Goal: Transaction & Acquisition: Purchase product/service

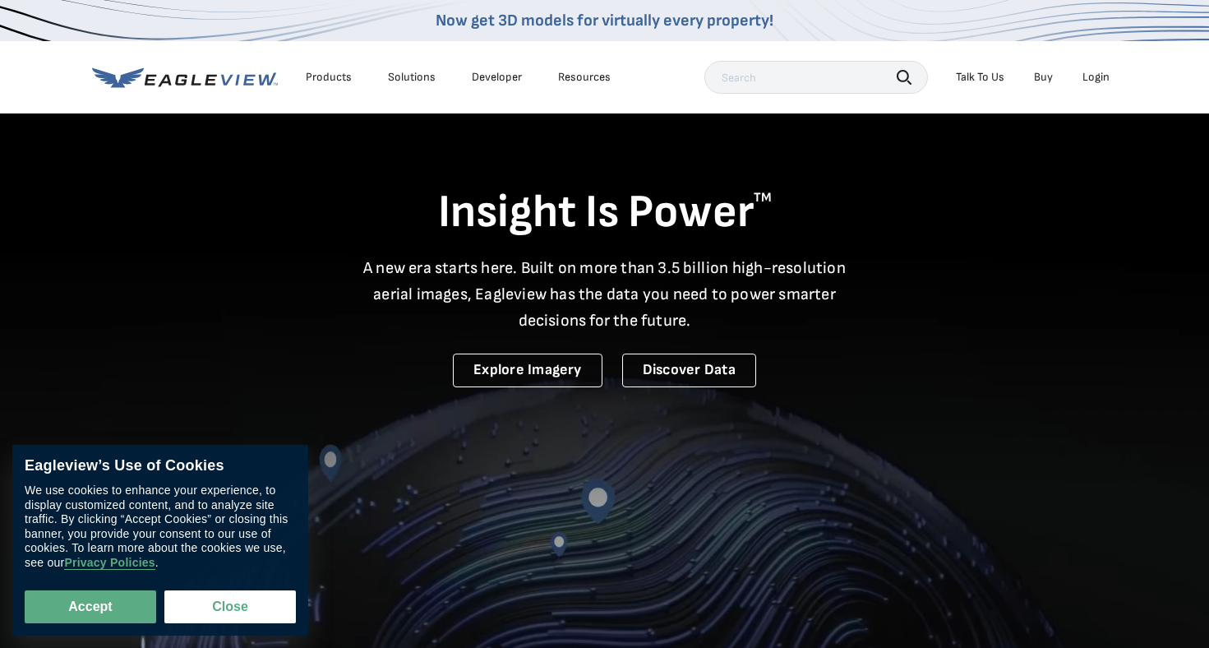
click at [1099, 83] on div "Login" at bounding box center [1095, 77] width 27 height 15
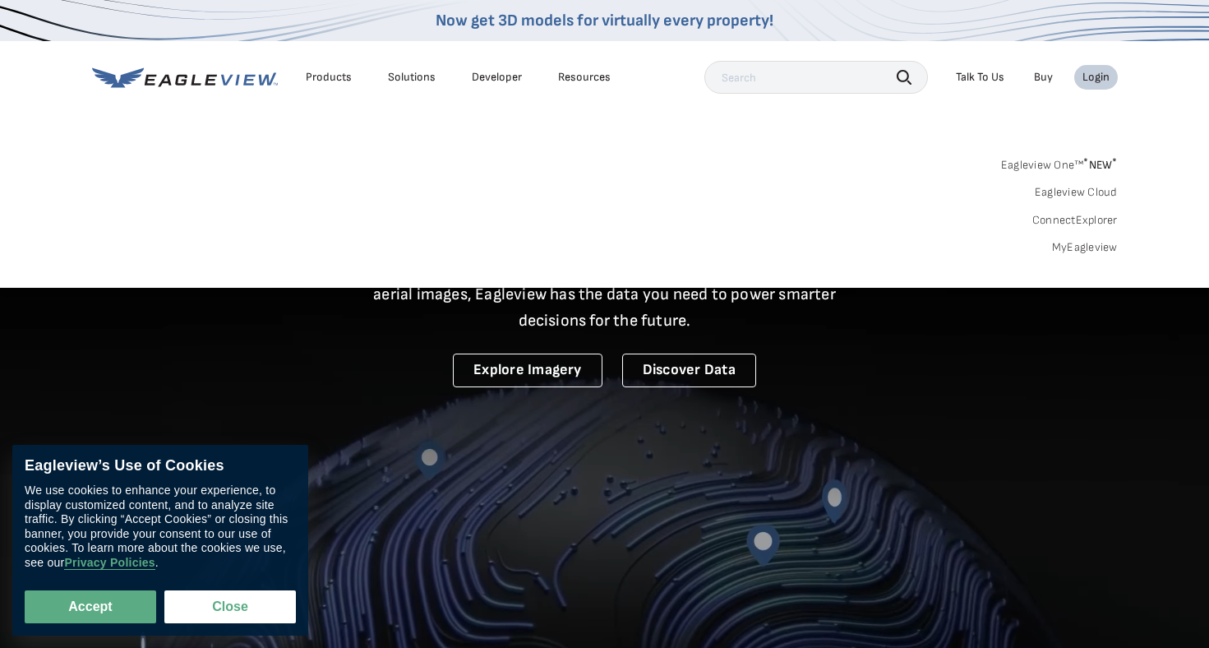
click at [1090, 247] on link "MyEagleview" at bounding box center [1085, 247] width 66 height 15
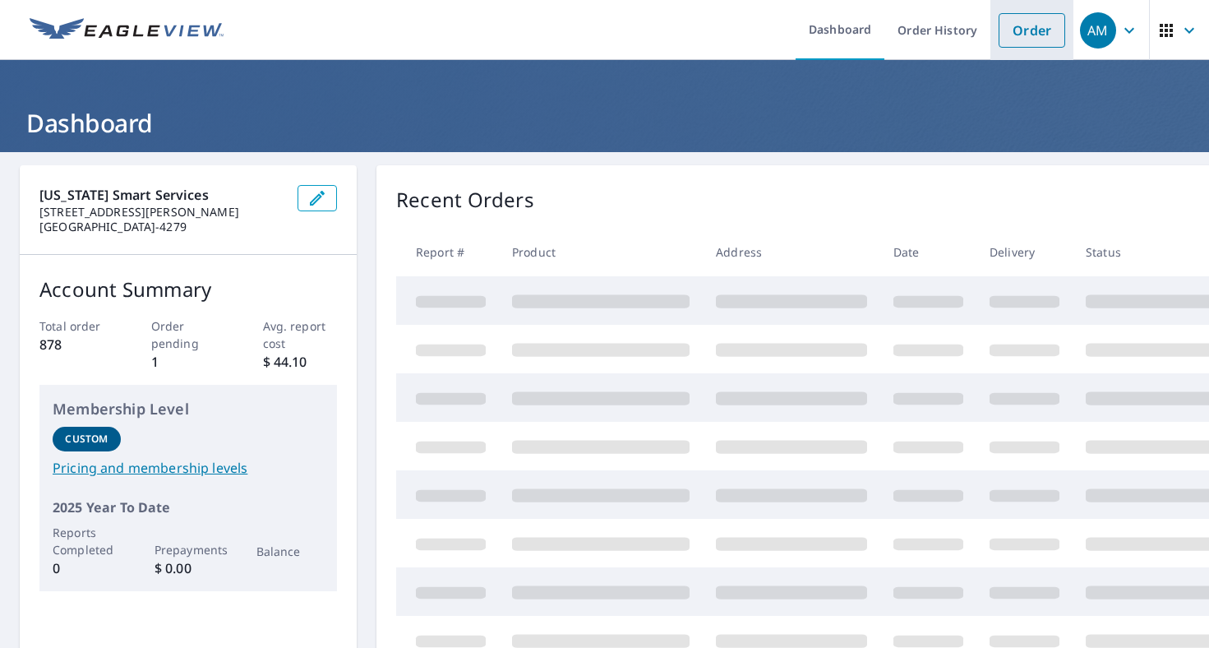
click at [1039, 39] on link "Order" at bounding box center [1032, 30] width 67 height 35
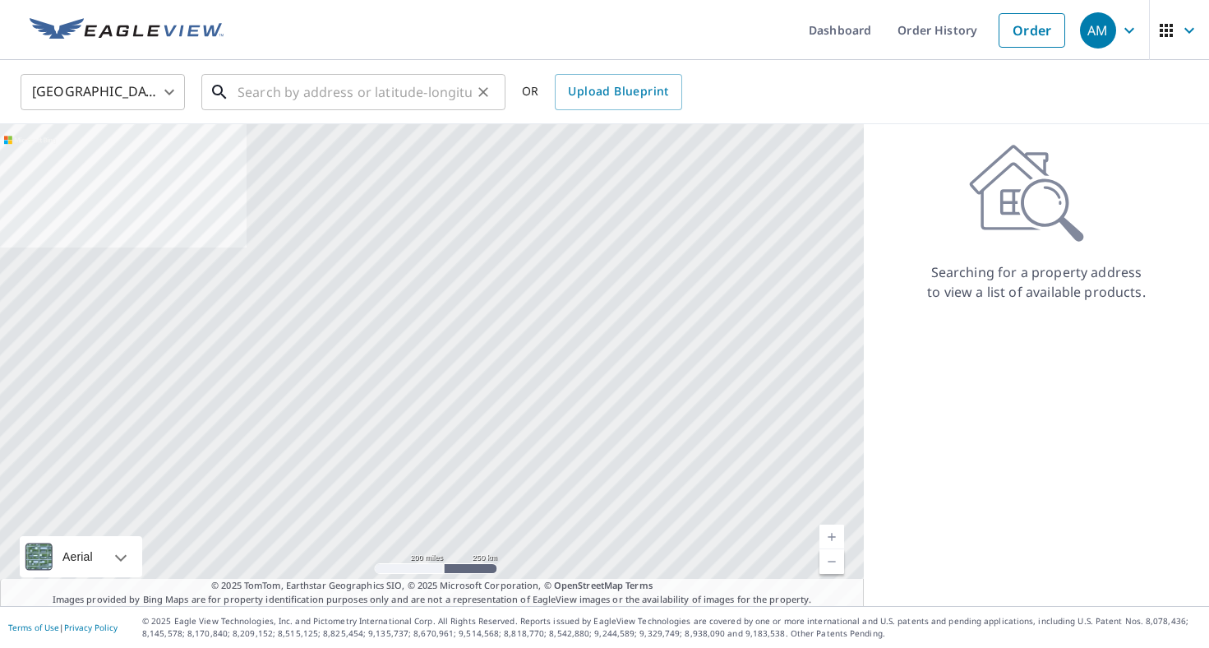
click at [385, 107] on input "text" at bounding box center [355, 92] width 234 height 46
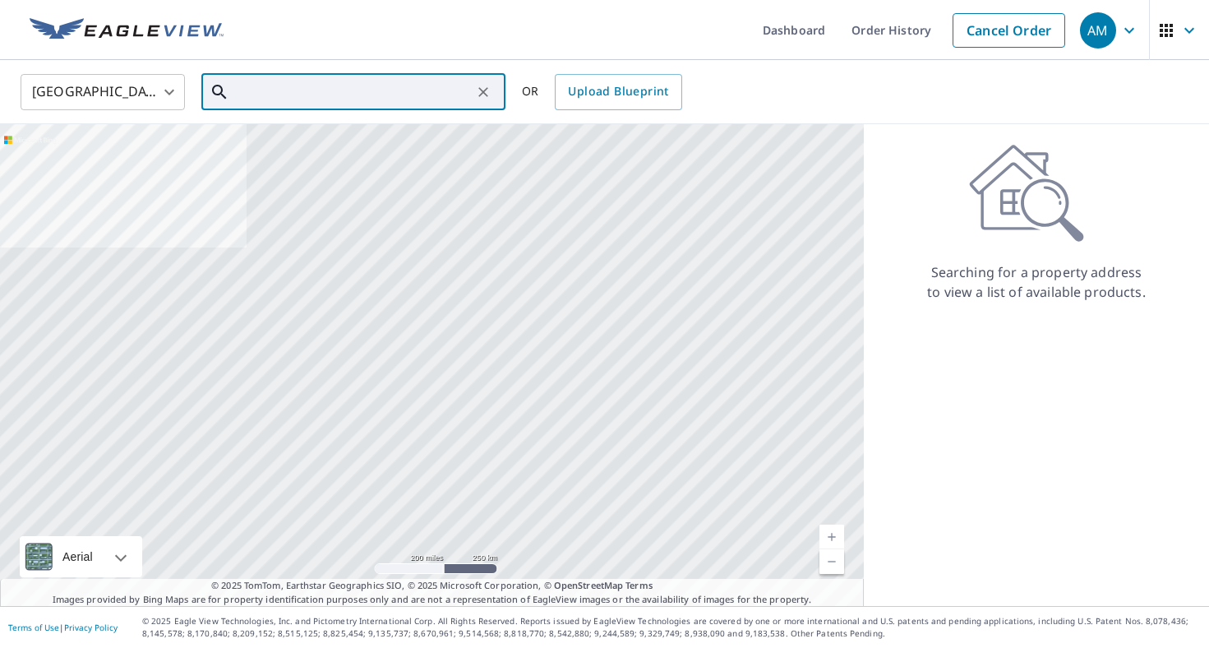
paste input "[STREET_ADDRESS][PERSON_NAME]"
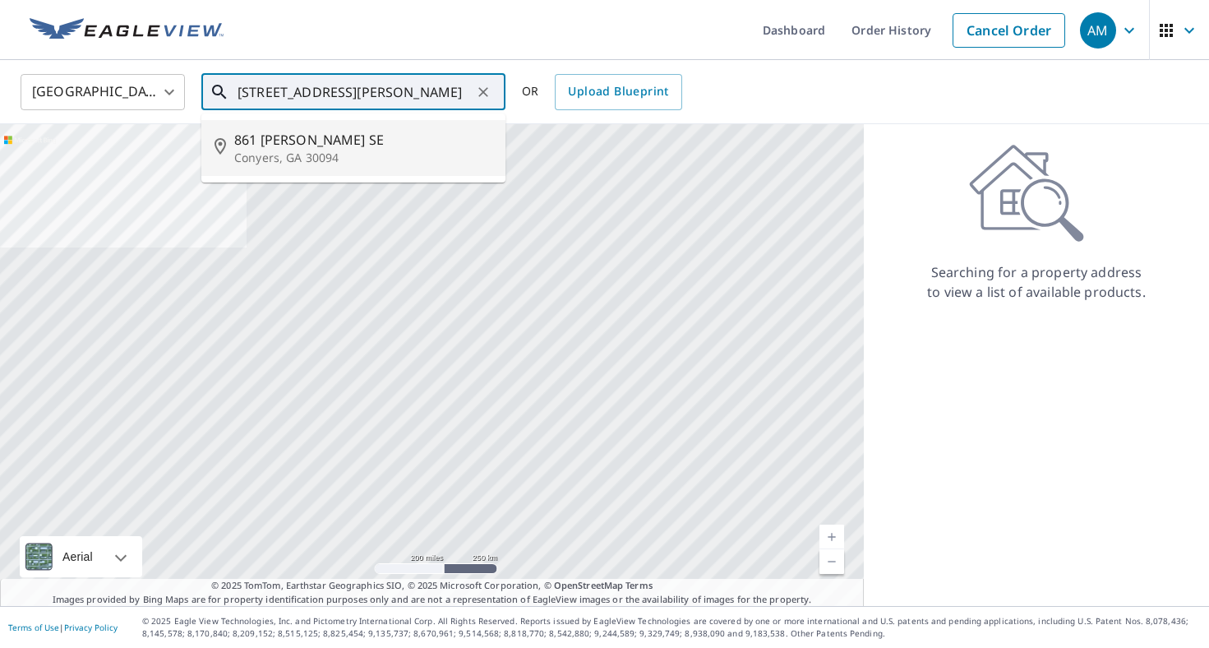
click at [404, 159] on p "Conyers, GA 30094" at bounding box center [363, 158] width 258 height 16
type input "[STREET_ADDRESS][PERSON_NAME]"
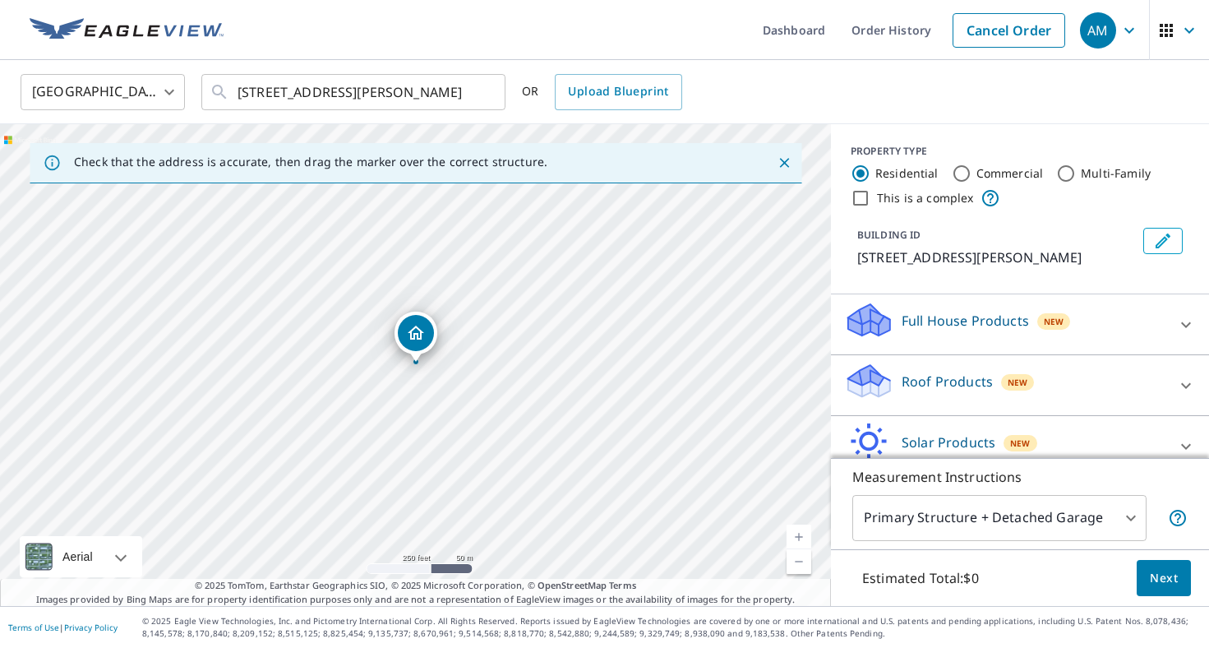
click at [992, 405] on div "Roof Products New" at bounding box center [1005, 385] width 322 height 47
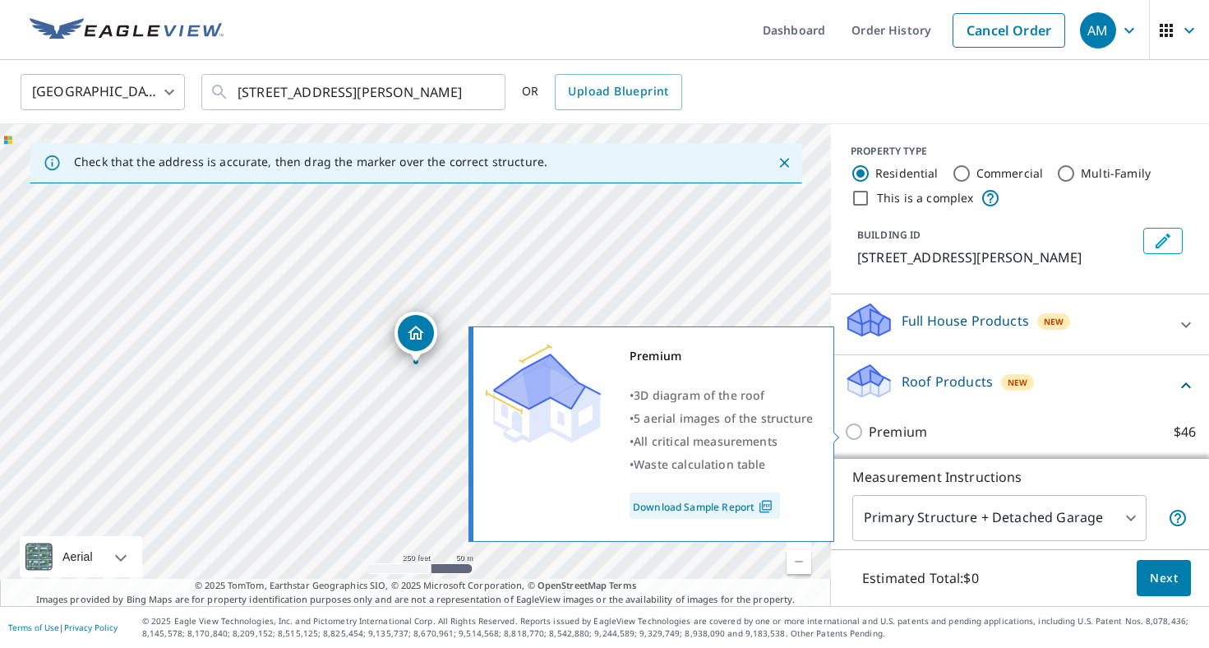
click at [962, 427] on label "Premium $46" at bounding box center [1032, 432] width 327 height 20
click at [869, 427] on input "Premium $46" at bounding box center [856, 432] width 25 height 20
checkbox input "true"
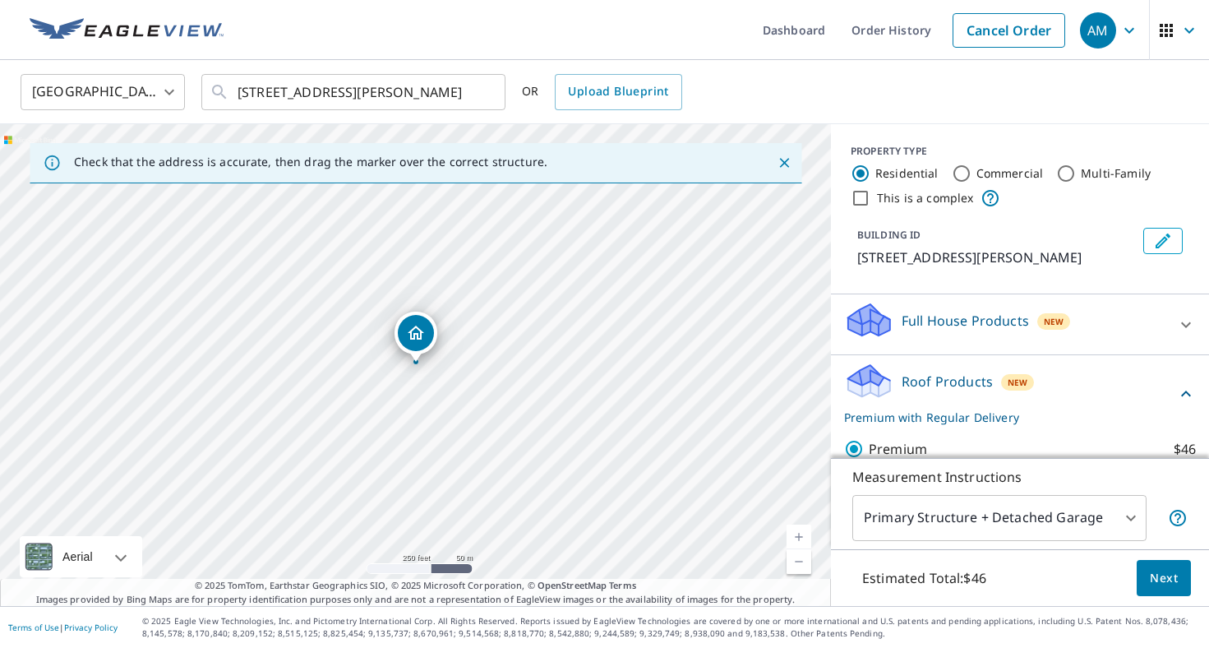
click at [1160, 574] on span "Next" at bounding box center [1164, 578] width 28 height 21
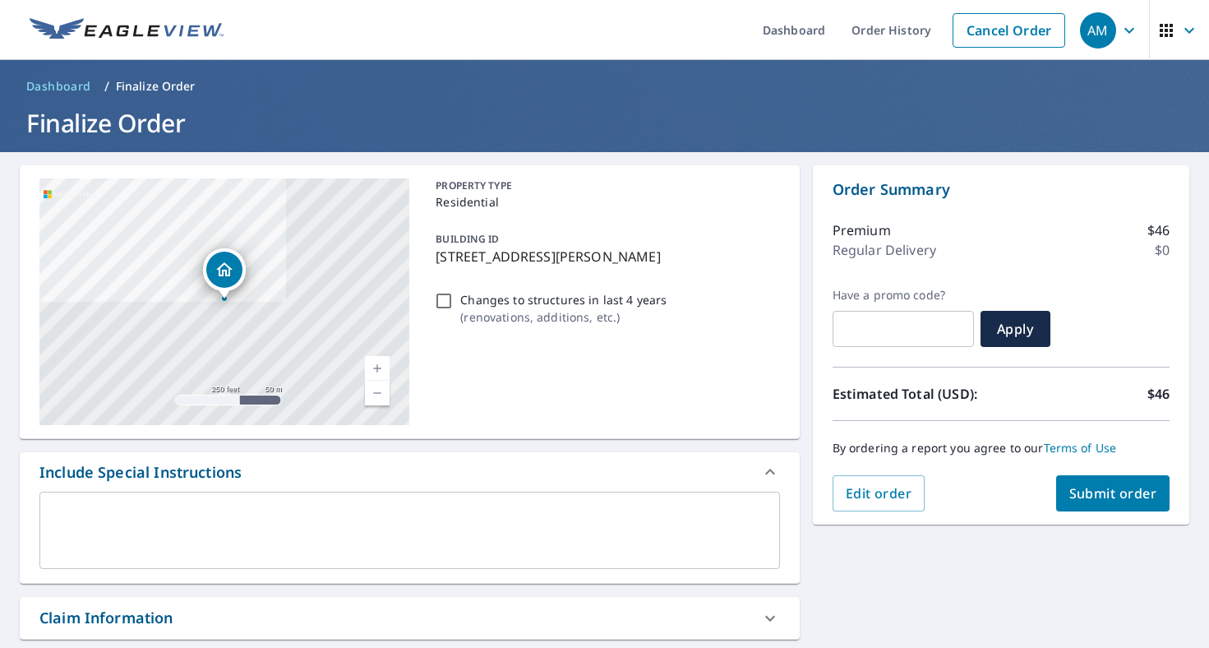
click at [1091, 493] on span "Submit order" at bounding box center [1113, 493] width 88 height 18
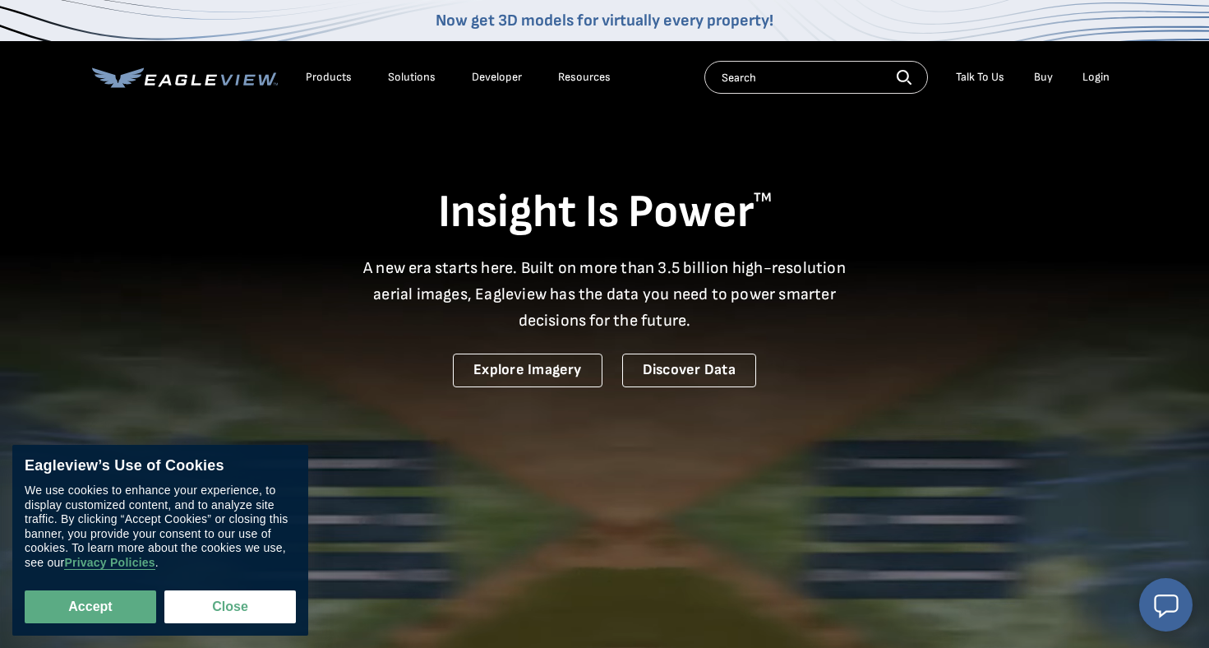
click at [1094, 82] on div "Login" at bounding box center [1095, 77] width 27 height 15
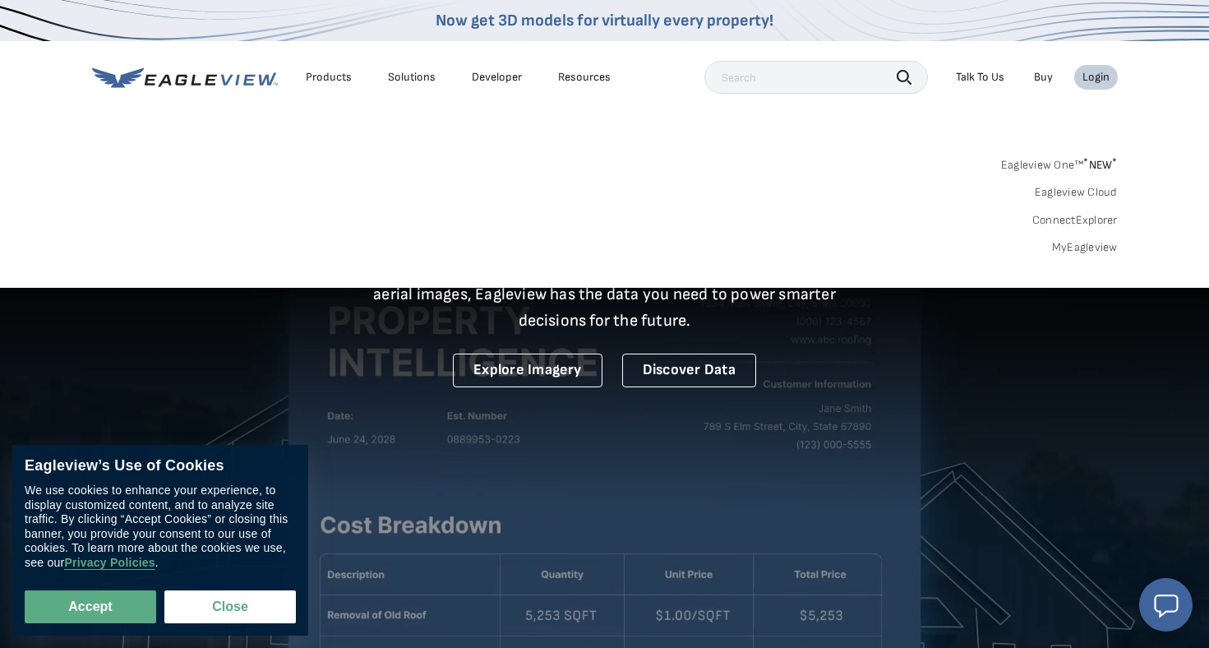
click at [1081, 242] on link "MyEagleview" at bounding box center [1085, 247] width 66 height 15
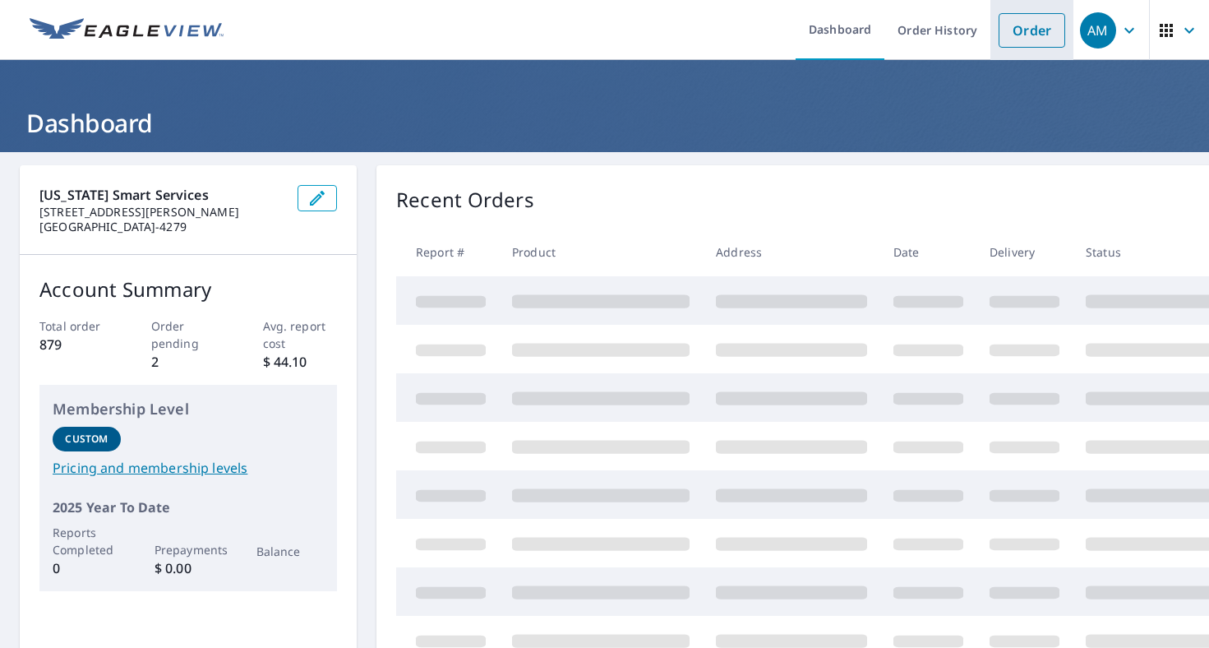
click at [1022, 22] on link "Order" at bounding box center [1032, 30] width 67 height 35
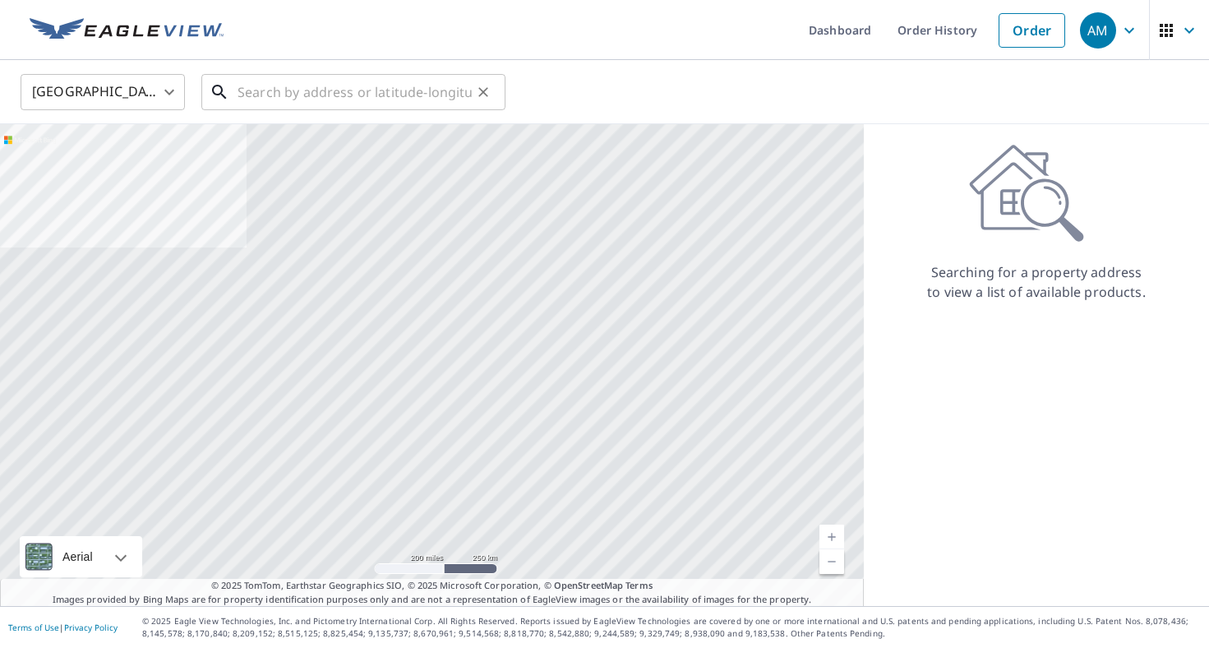
click at [400, 100] on input "text" at bounding box center [355, 92] width 234 height 46
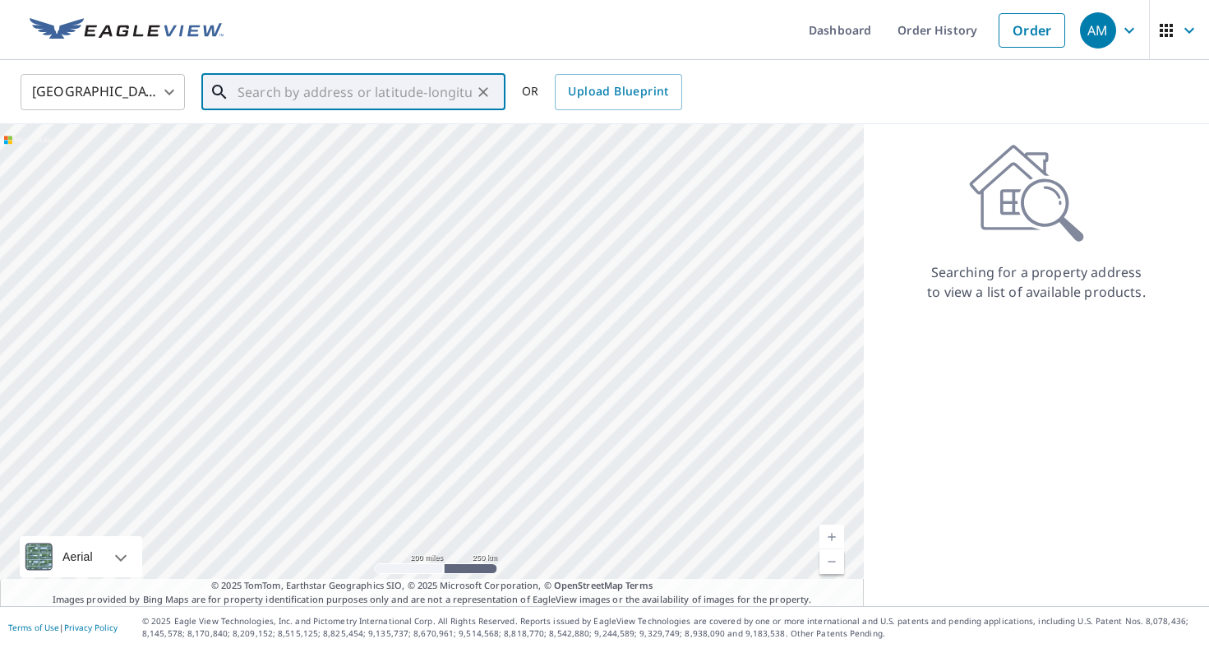
paste input "853-851 A&B Park Place, Conyers, GA 30031"
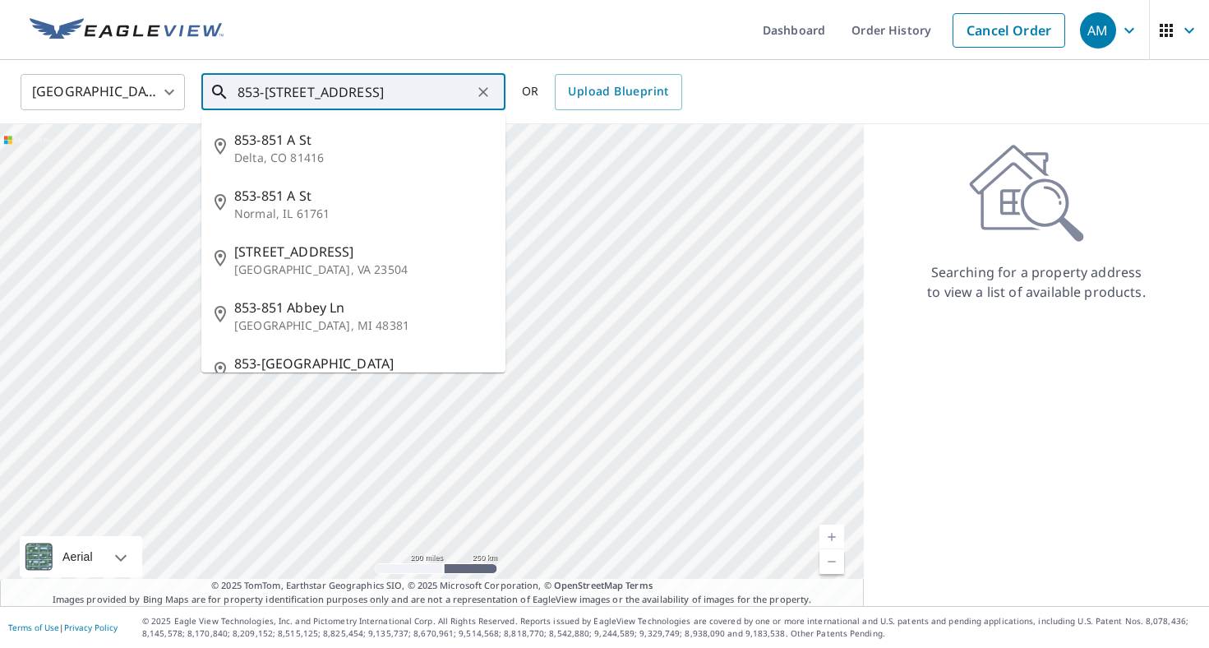
click at [285, 92] on input "853-851 A&B Park Place" at bounding box center [355, 92] width 234 height 46
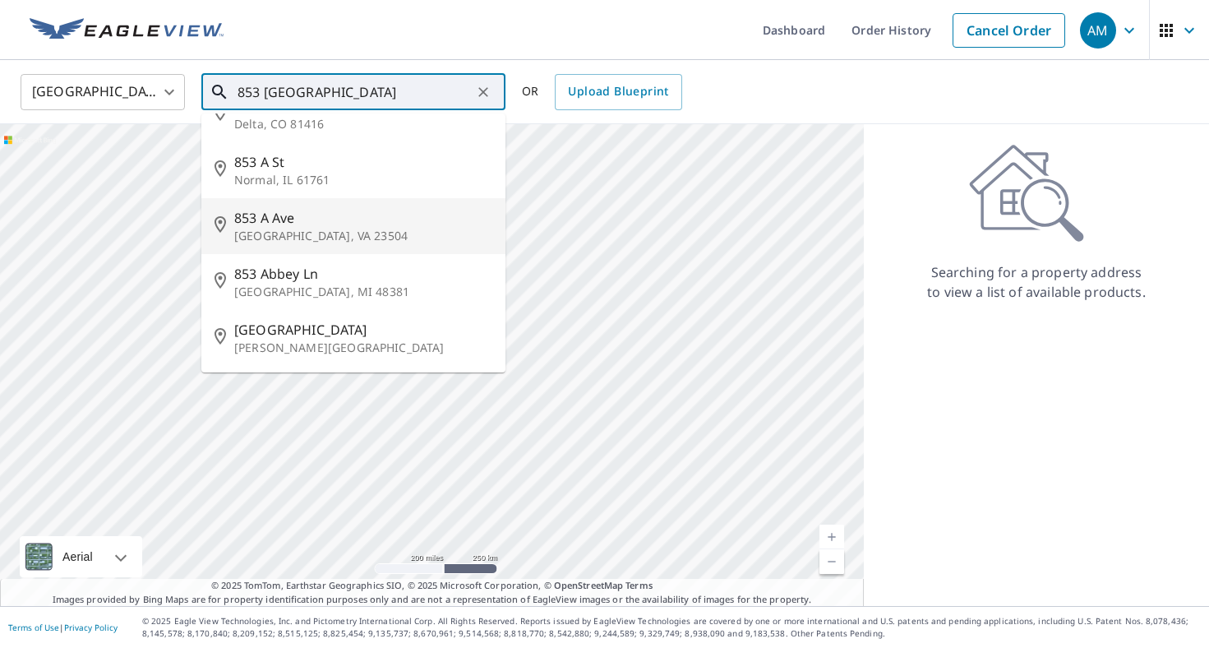
scroll to position [34, 0]
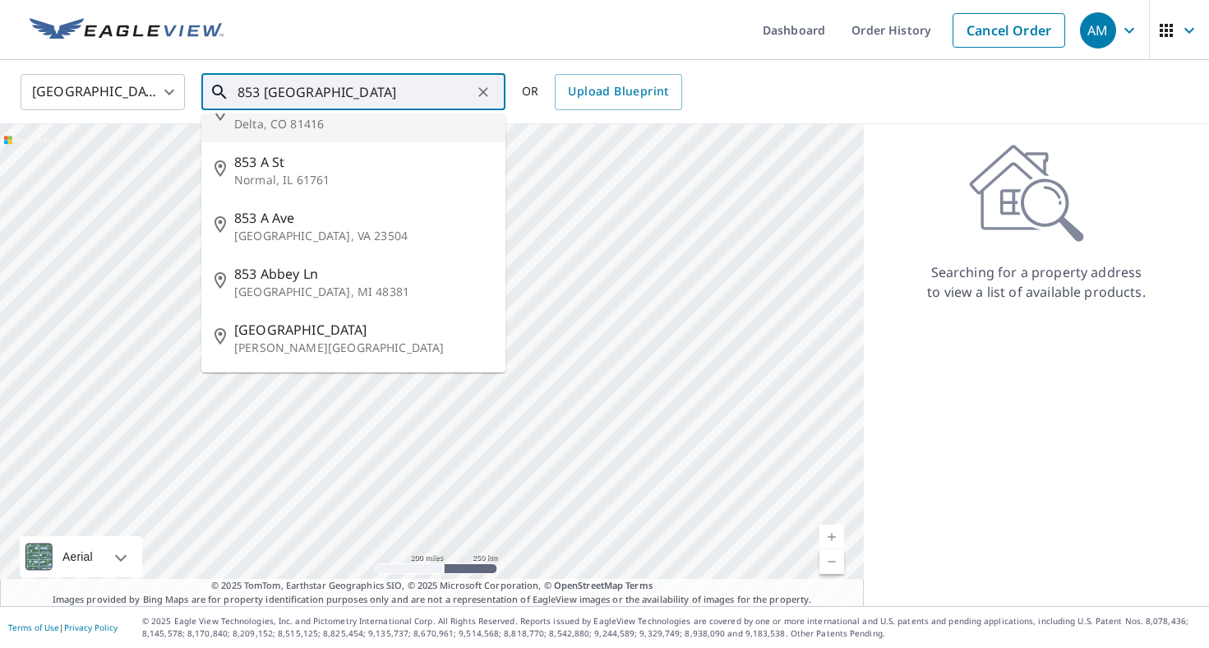
click at [374, 92] on input "853 A&B Park Place" at bounding box center [355, 92] width 234 height 46
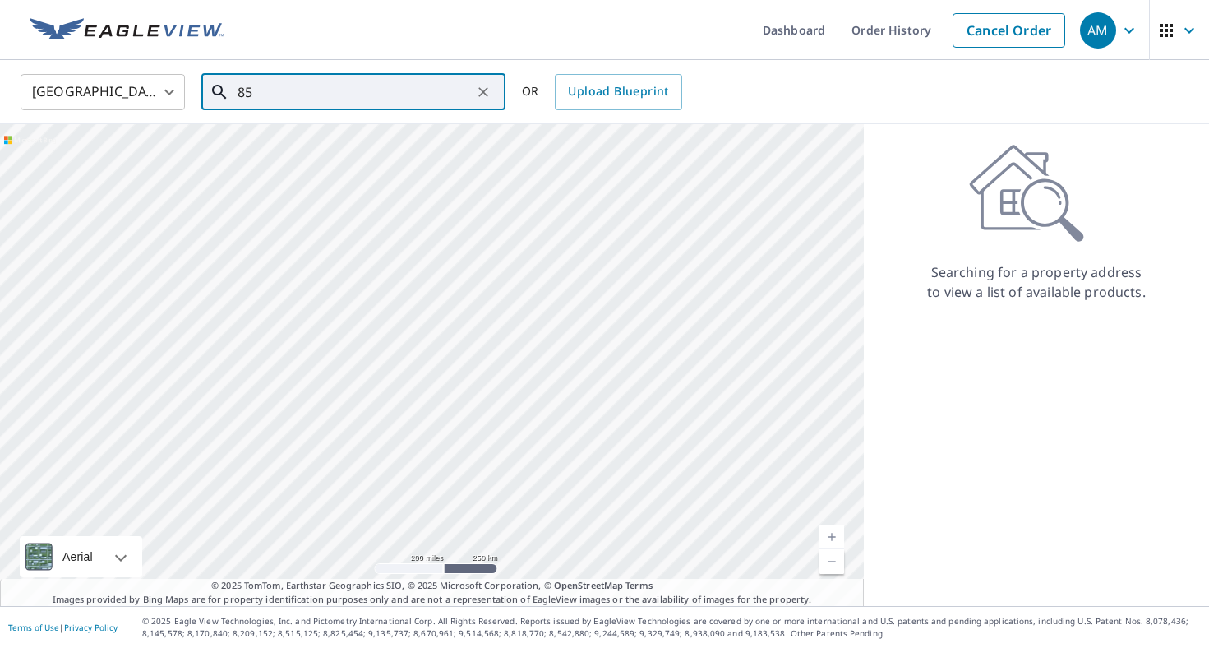
type input "8"
paste input "853-851 A&B Park Place, Conyers, GA 30031"
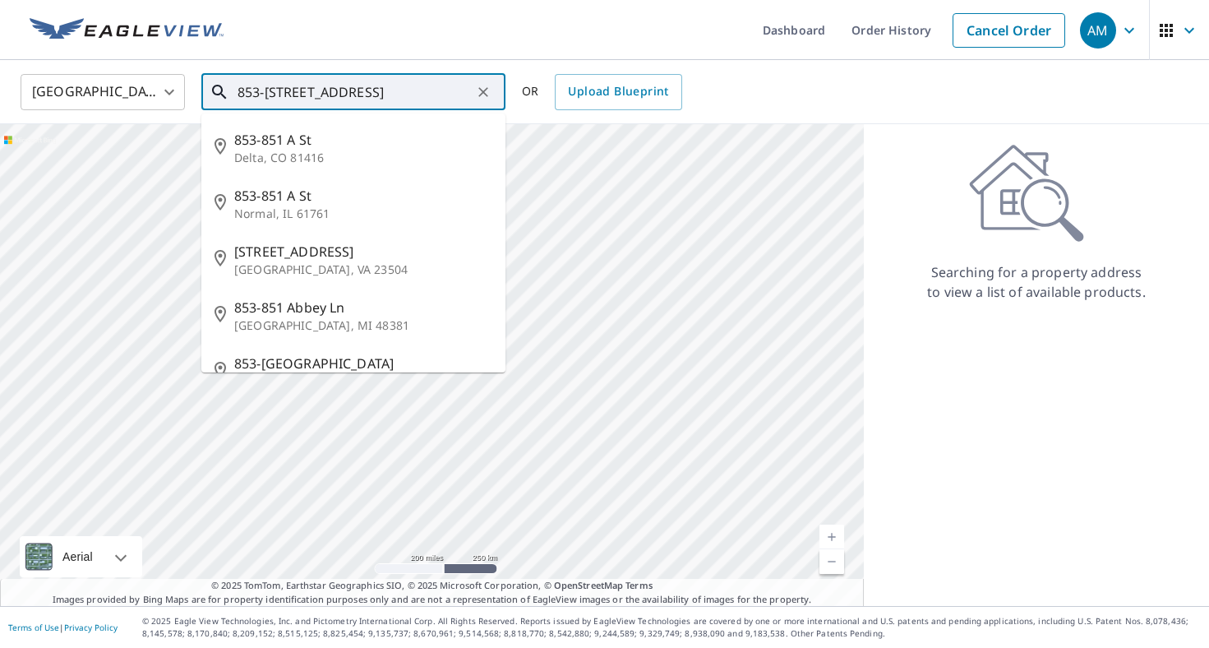
type input "853-851 A&B Park Place, Conyers, GA 30031"
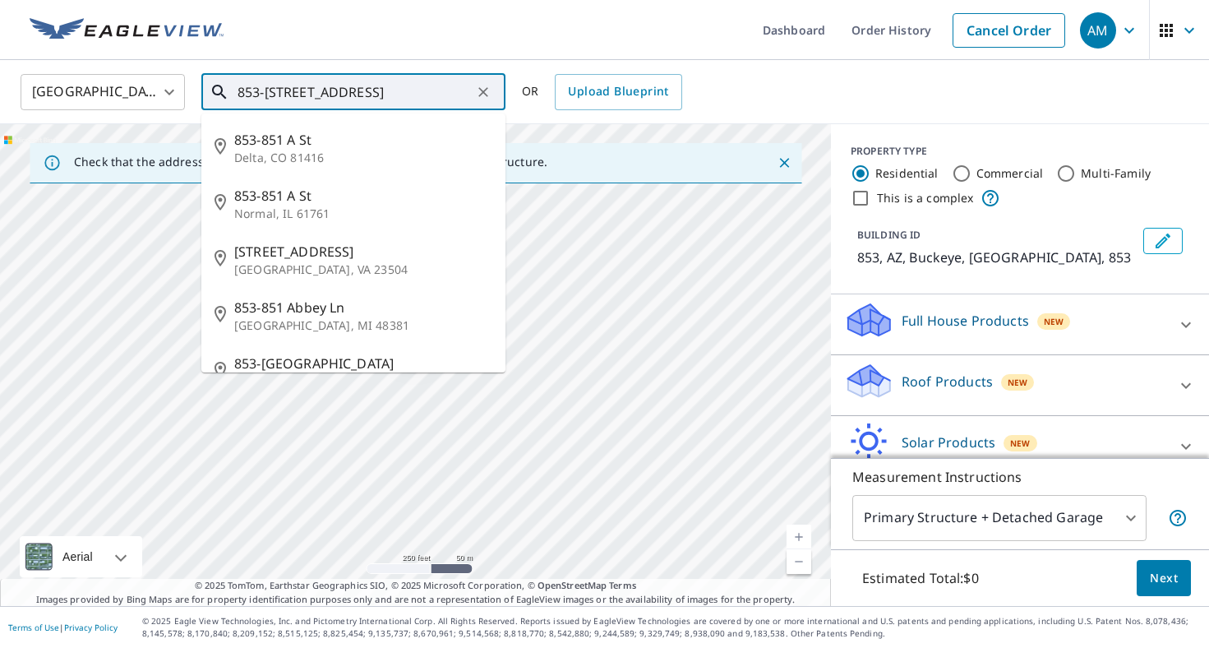
click at [438, 86] on input "853-851 A&B Park Place, Conyers, GA 30031" at bounding box center [355, 92] width 234 height 46
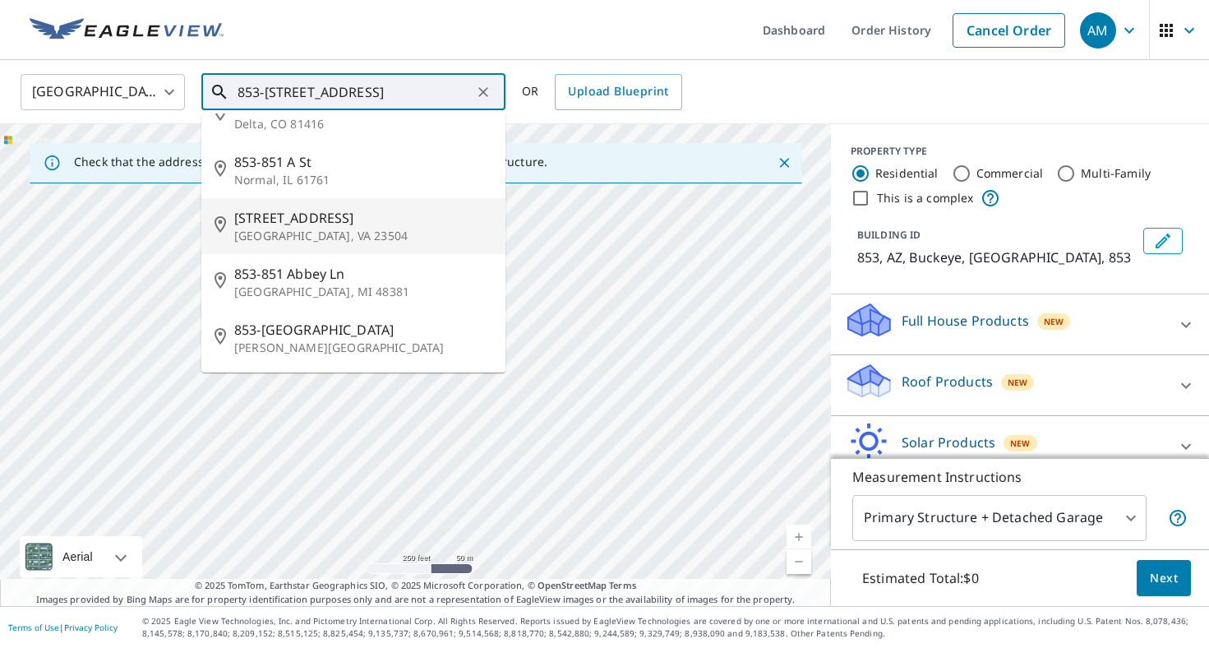
scroll to position [34, 0]
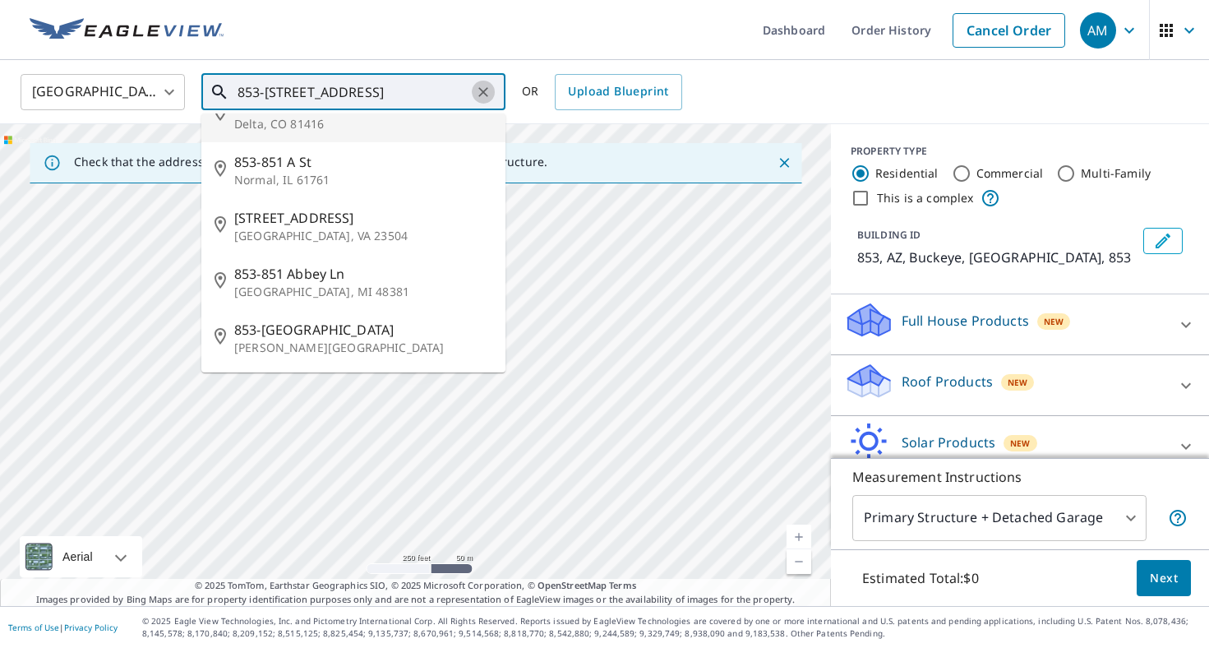
click at [487, 94] on icon "Clear" at bounding box center [483, 92] width 16 height 16
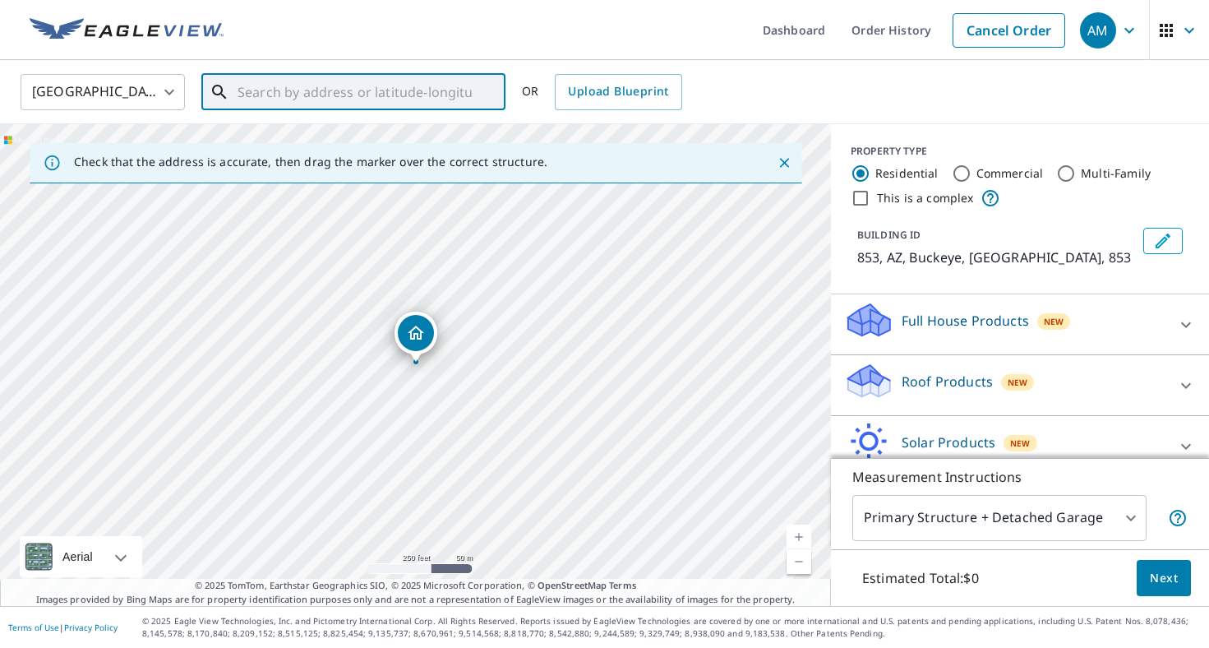
paste input "853-851 A&B Park Place, Conyers, GA 30031"
type input "853-851 A&B Park Place, Conyers, GA 30031"
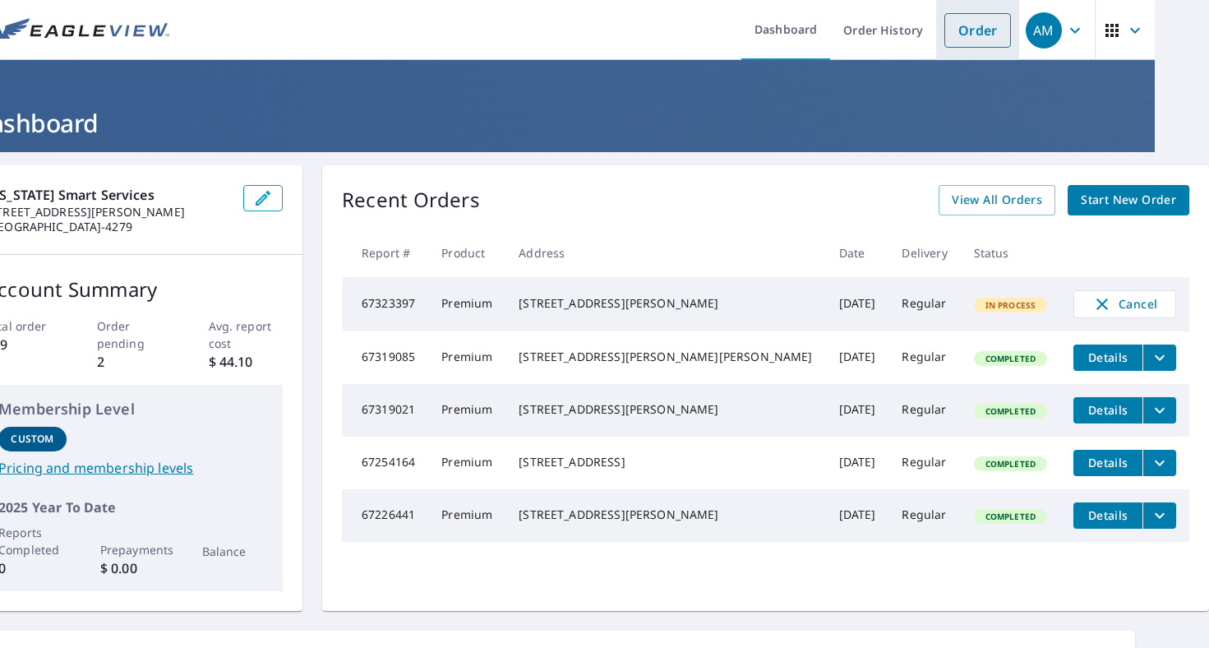
click at [944, 28] on link "Order" at bounding box center [977, 30] width 67 height 35
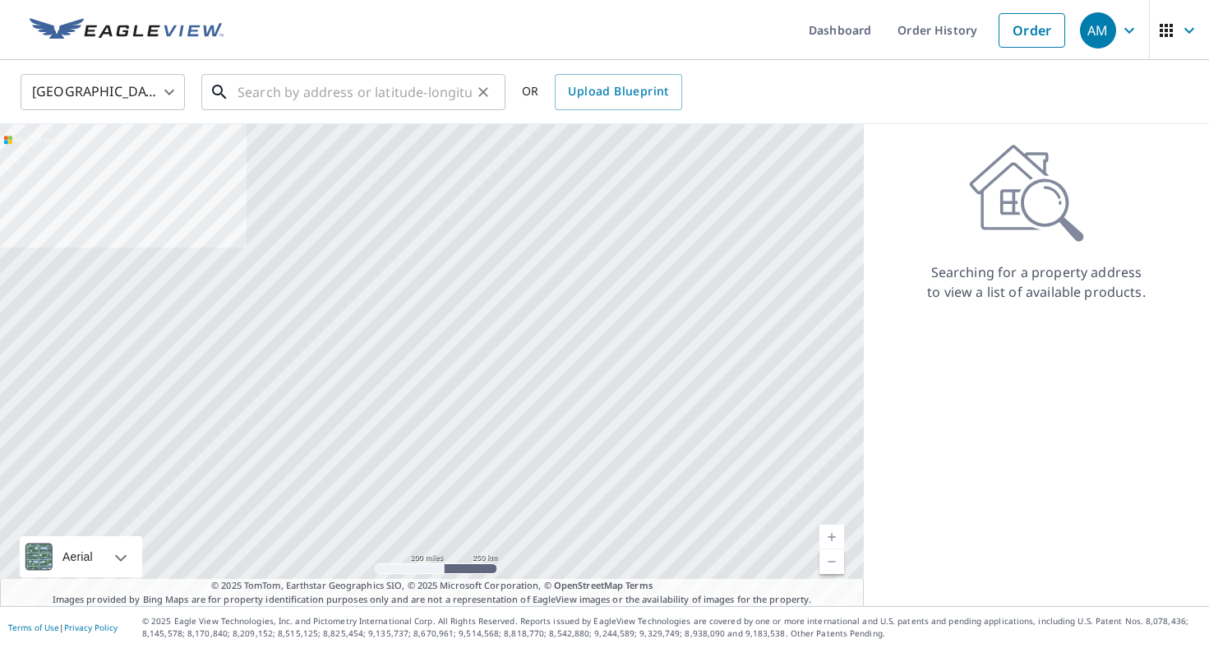
click at [409, 99] on input "text" at bounding box center [355, 92] width 234 height 46
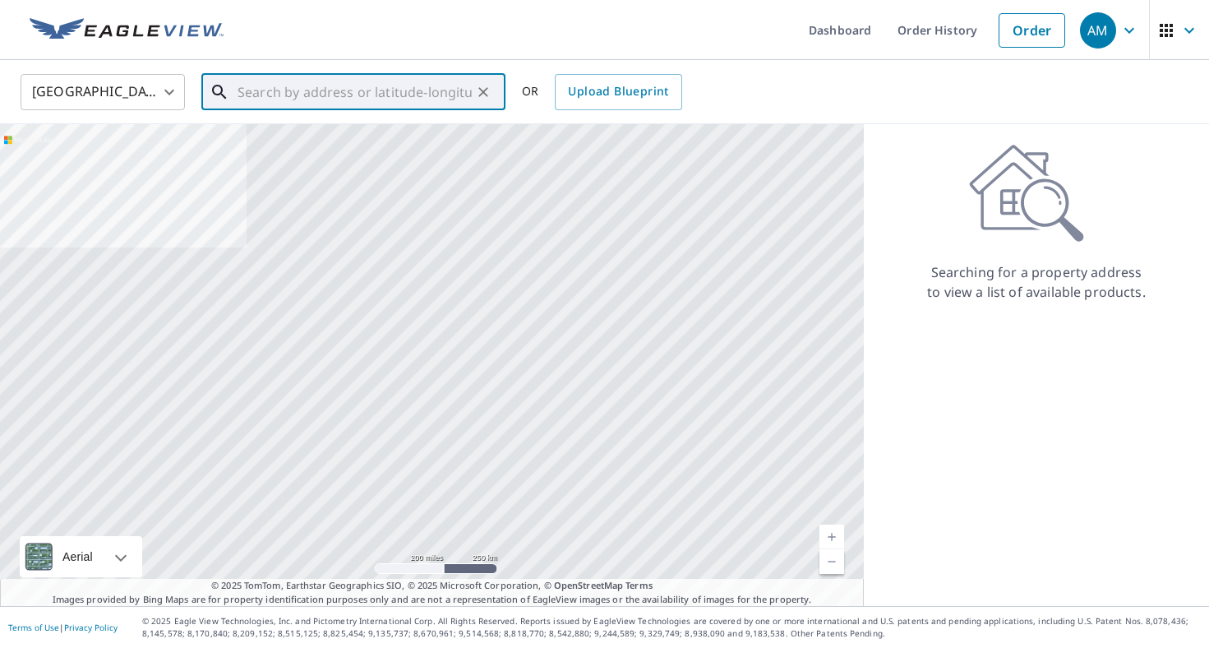
paste input "853-851 A&B Park Place, Conyers, GA 30031"
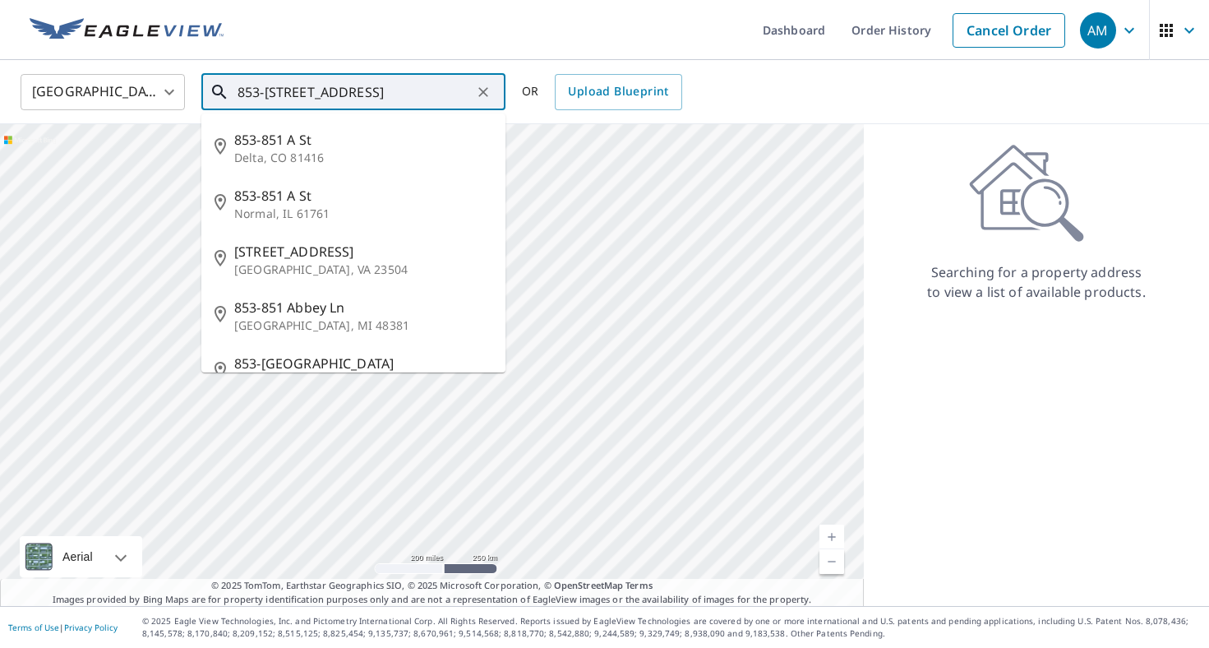
paste input "853-851 A"
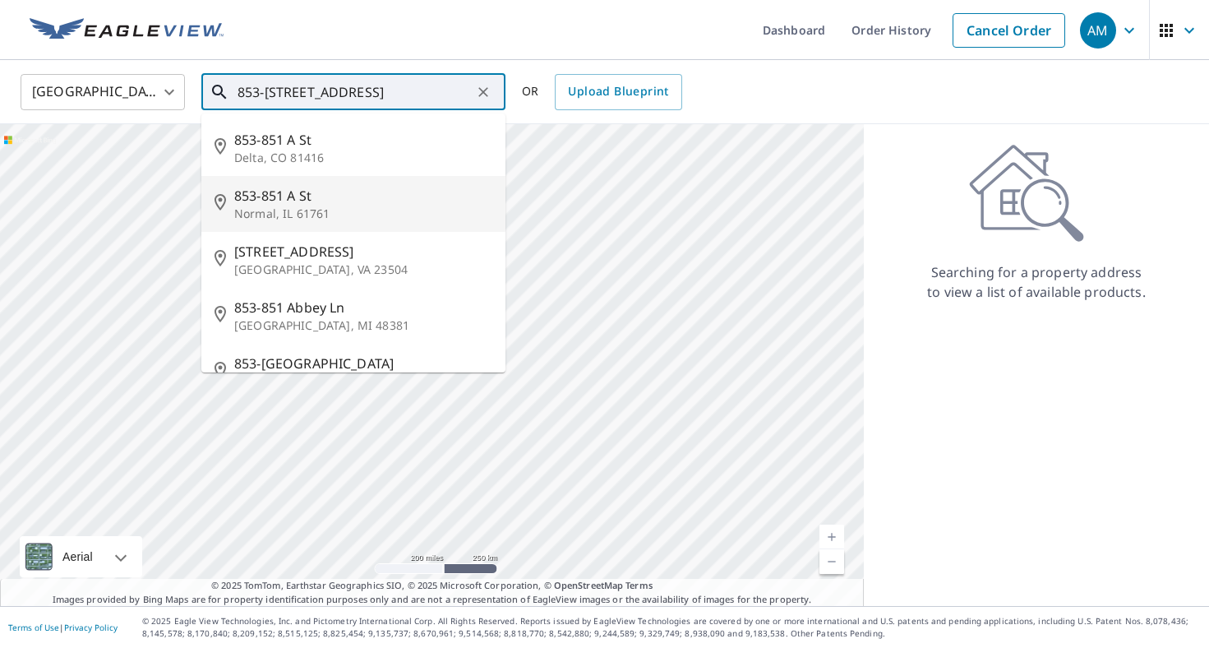
click at [325, 94] on input "853-851 A&B Park Place" at bounding box center [355, 92] width 234 height 46
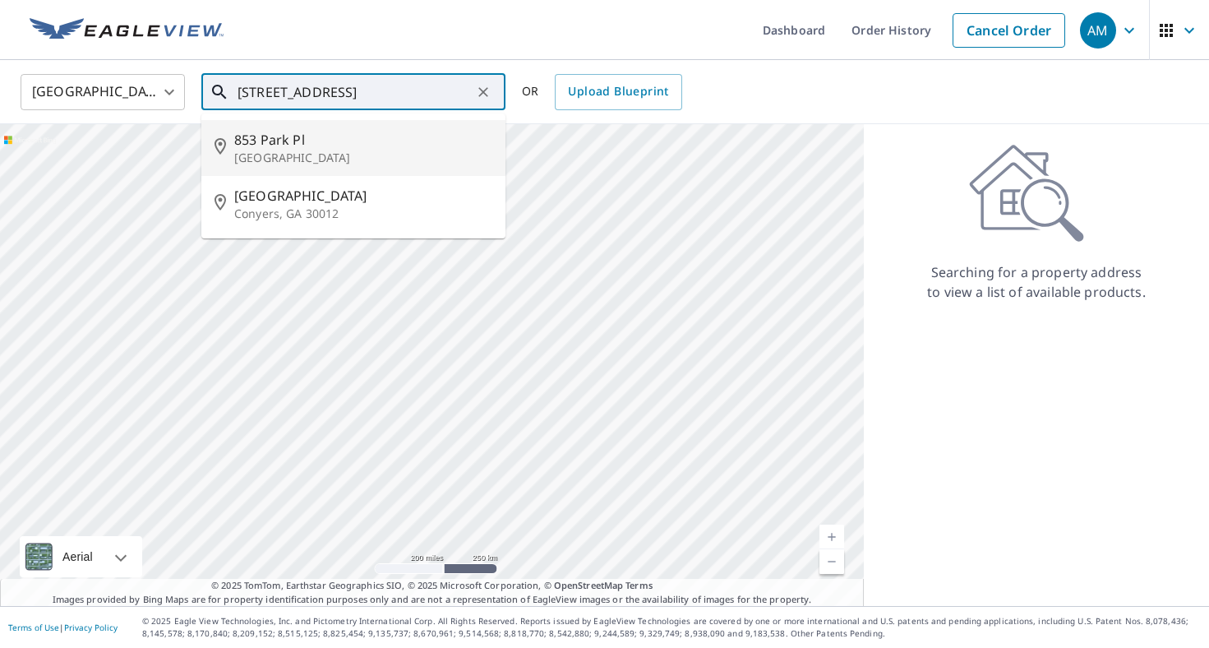
click at [364, 90] on input "853 Park Place" at bounding box center [355, 92] width 234 height 46
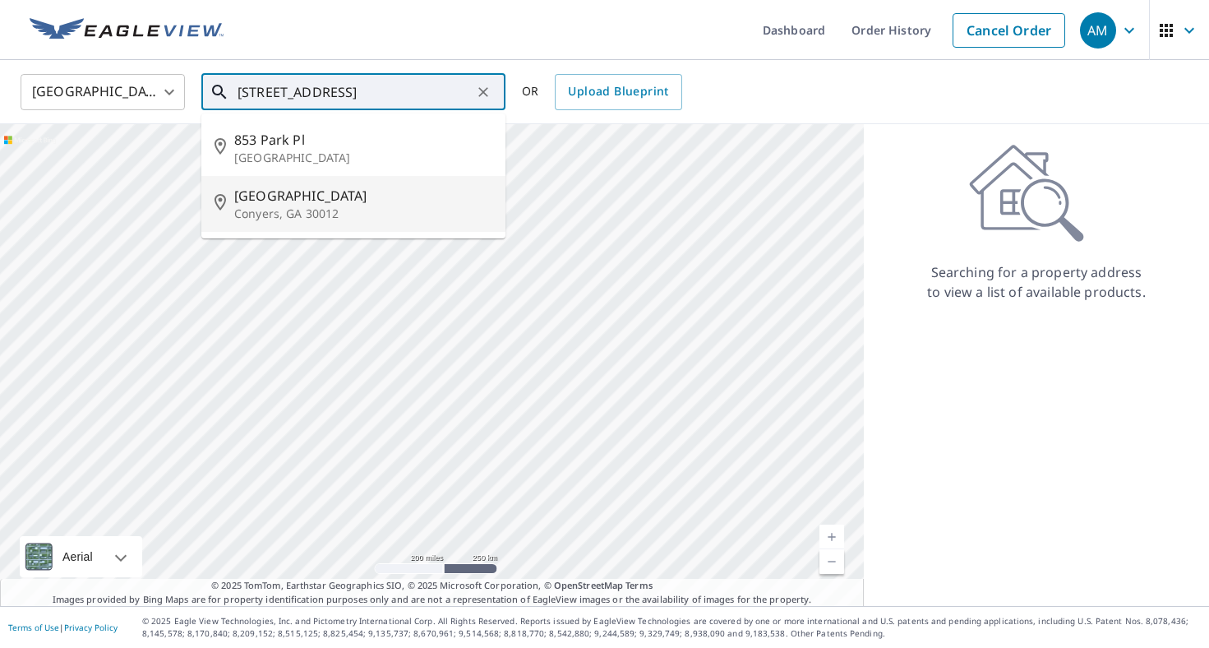
click at [364, 202] on span "853 Park Pl NE" at bounding box center [363, 196] width 258 height 20
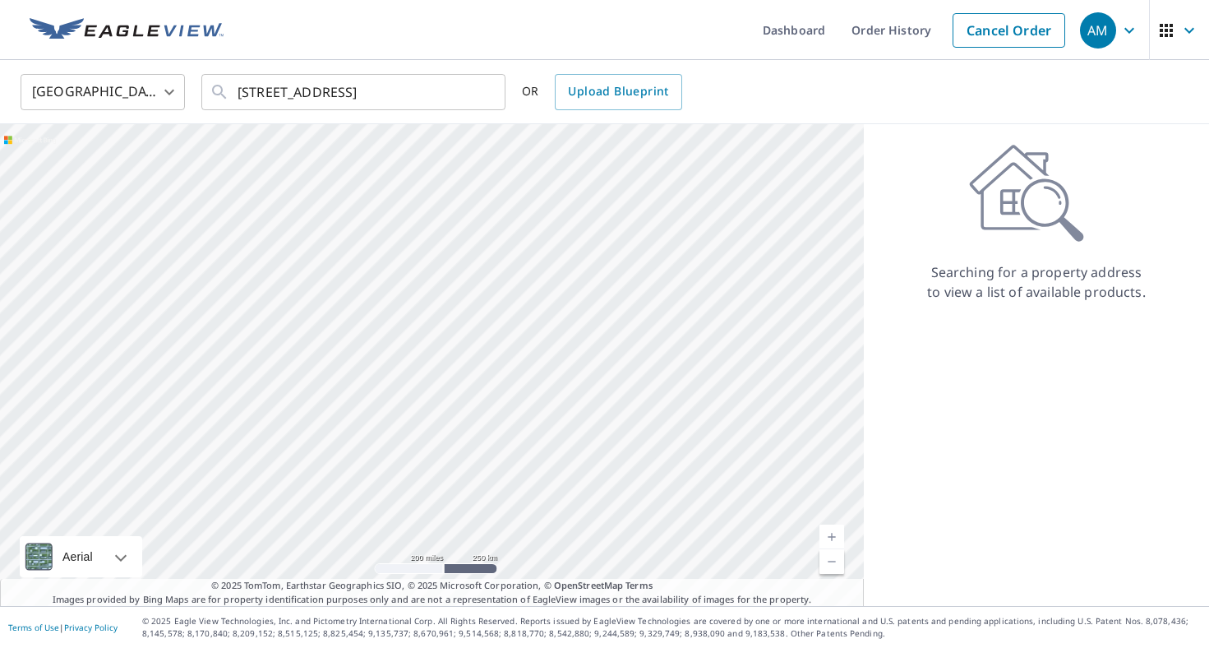
type input "853 Park Pl NE Conyers, GA 30012"
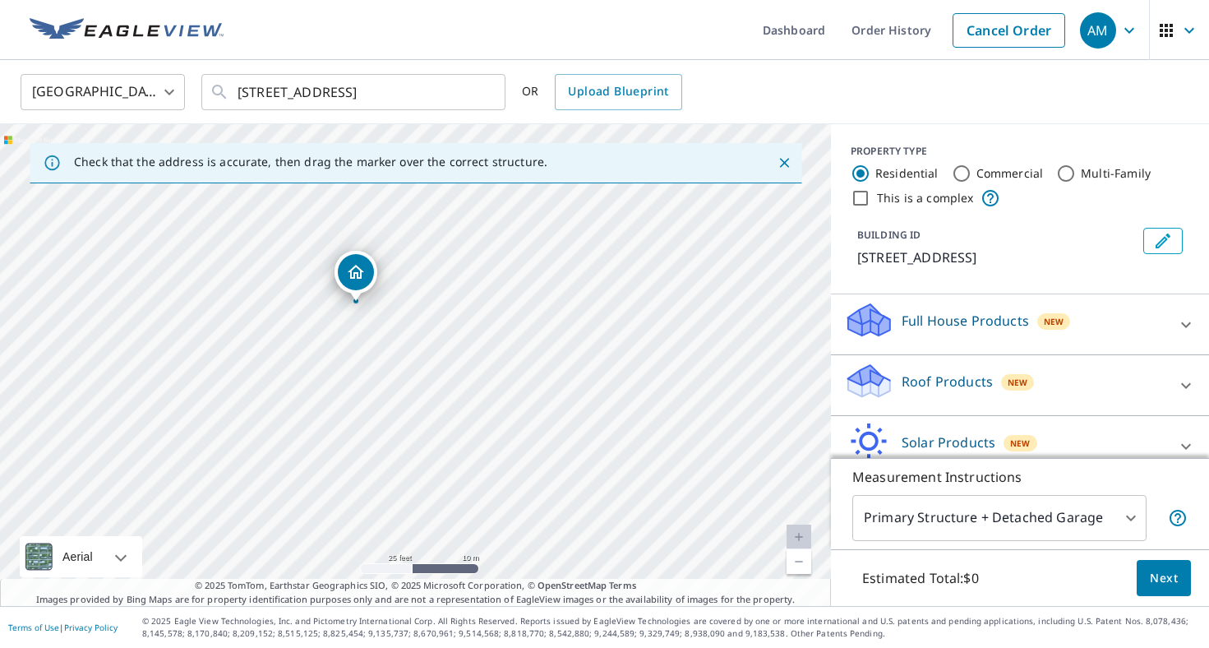
drag, startPoint x: 389, startPoint y: 387, endPoint x: 398, endPoint y: 348, distance: 40.5
click at [398, 348] on div "853 Park Pl NE Conyers, GA 30012" at bounding box center [415, 365] width 831 height 482
click at [935, 376] on p "Roof Products" at bounding box center [947, 381] width 91 height 20
click at [942, 399] on div "Roof Products New" at bounding box center [1005, 385] width 322 height 47
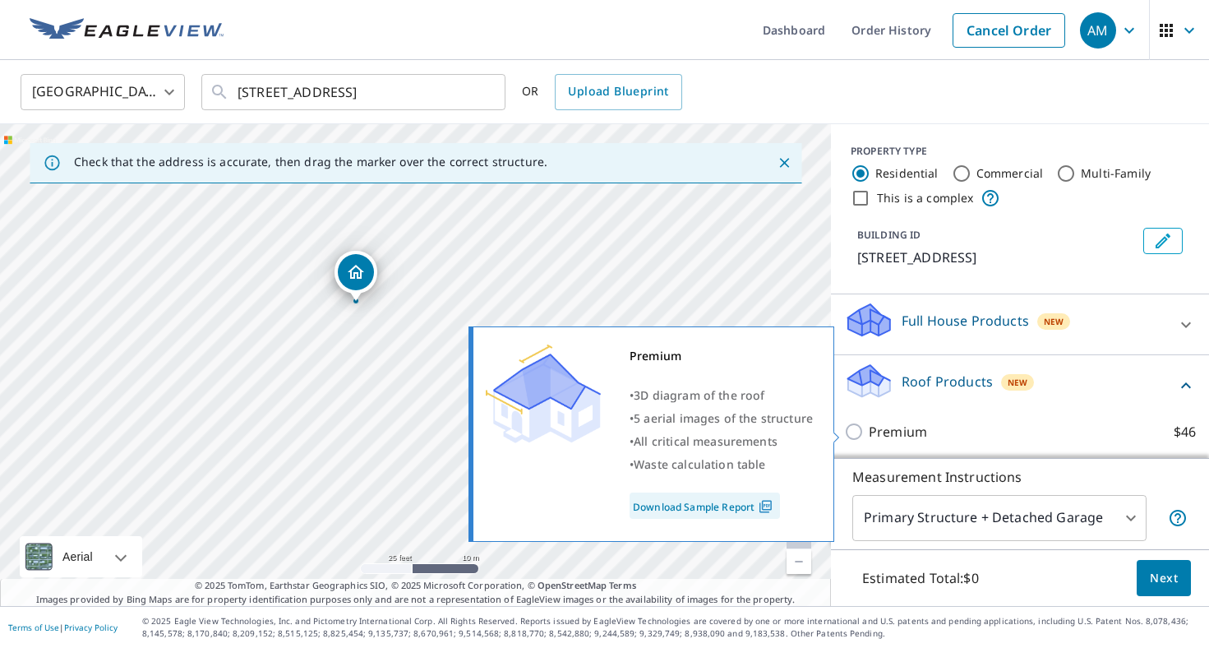
click at [934, 428] on label "Premium $46" at bounding box center [1032, 432] width 327 height 20
click at [869, 428] on input "Premium $46" at bounding box center [856, 432] width 25 height 20
checkbox input "true"
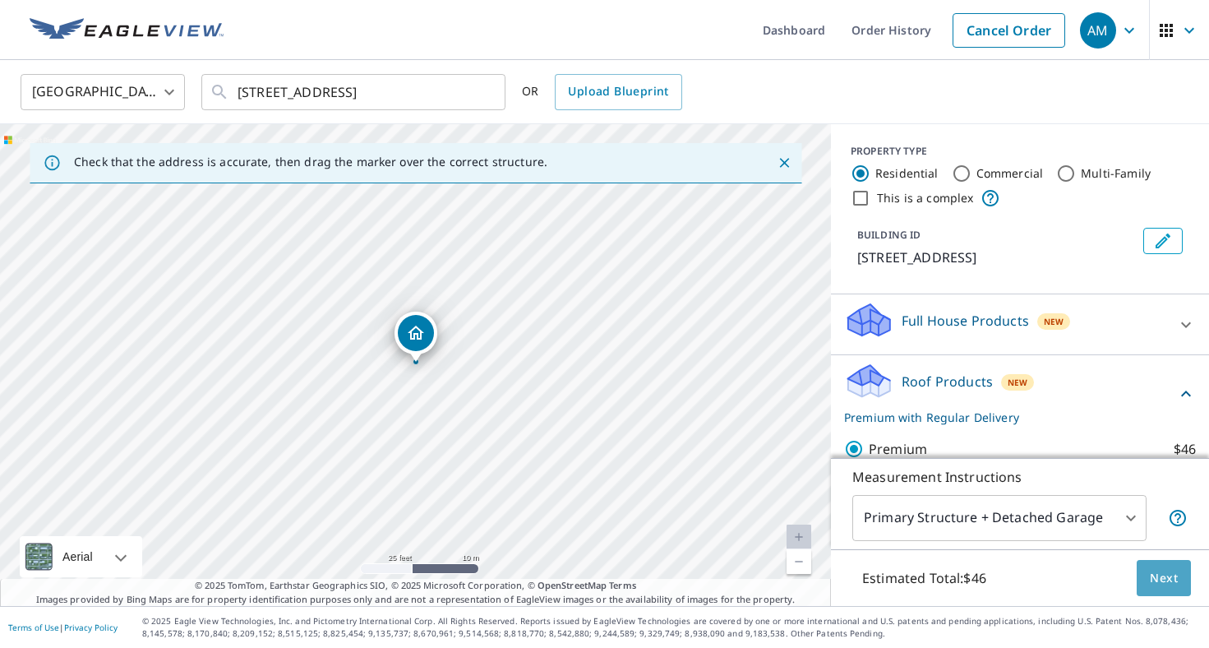
click at [1155, 580] on span "Next" at bounding box center [1164, 578] width 28 height 21
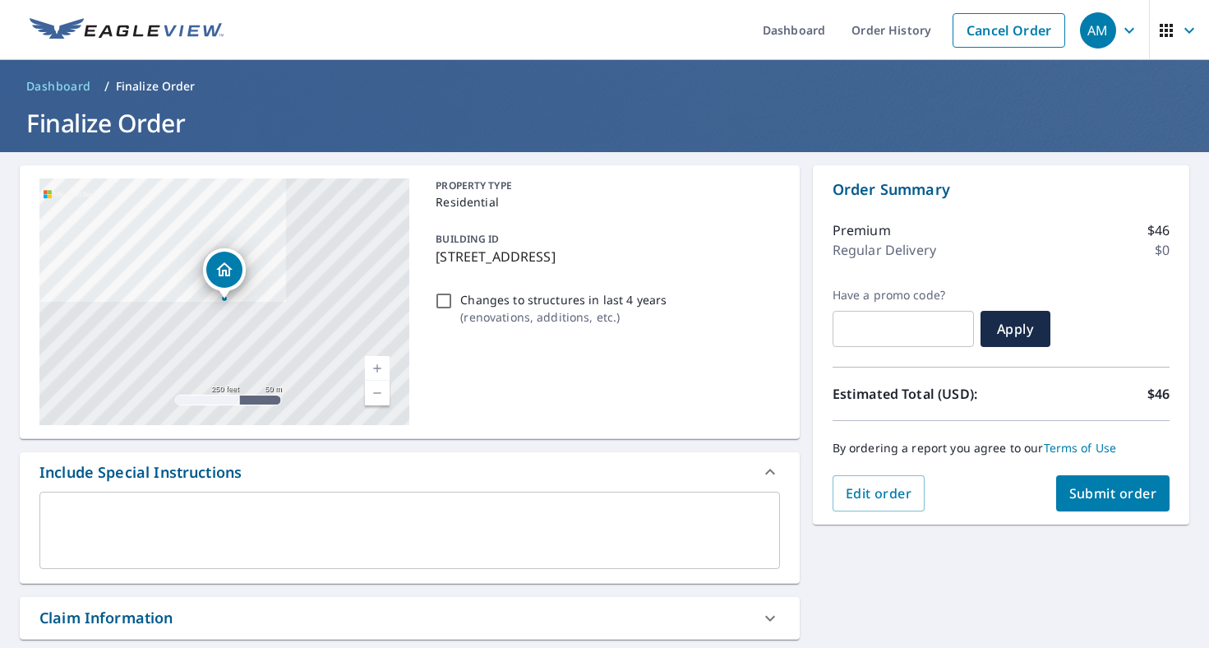
click at [1114, 503] on button "Submit order" at bounding box center [1113, 493] width 114 height 36
